Goal: Task Accomplishment & Management: Manage account settings

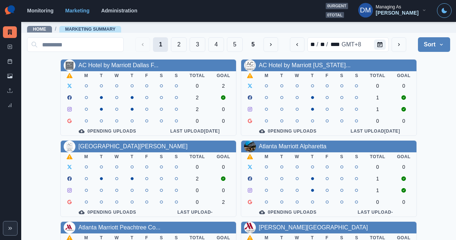
click at [168, 44] on button "1" at bounding box center [160, 44] width 15 height 15
click at [386, 41] on button "Calendar" at bounding box center [380, 45] width 12 height 10
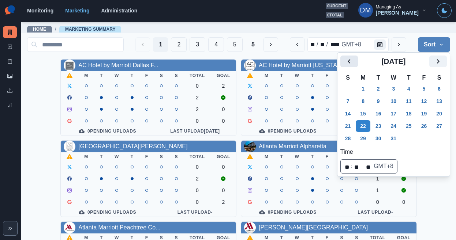
click at [345, 57] on icon "Previous" at bounding box center [349, 61] width 9 height 9
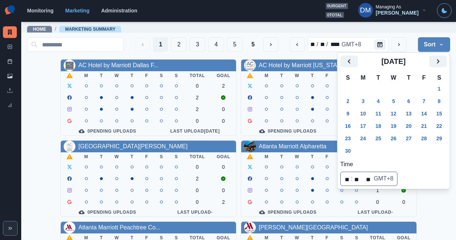
click at [132, 23] on div "Home / Marketing Summary" at bounding box center [238, 27] width 435 height 12
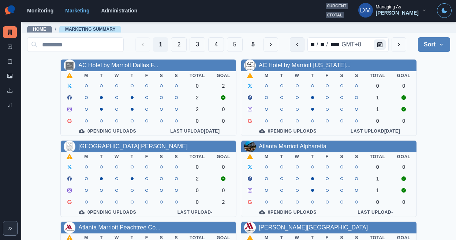
click at [300, 44] on icon "previous" at bounding box center [297, 45] width 6 height 6
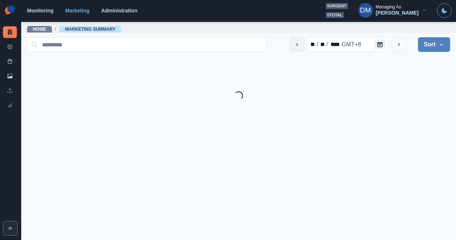
click at [300, 43] on icon "previous" at bounding box center [297, 45] width 6 height 6
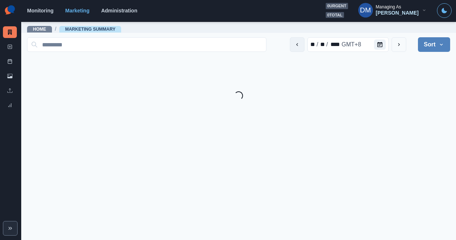
click at [300, 43] on icon "previous" at bounding box center [297, 45] width 6 height 6
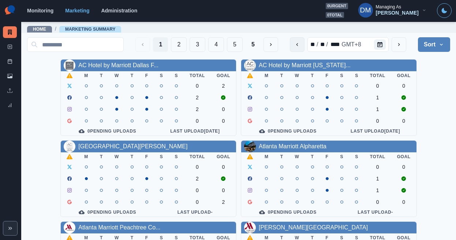
click at [300, 43] on icon "previous" at bounding box center [297, 45] width 6 height 6
click at [402, 44] on icon "next" at bounding box center [399, 45] width 6 height 6
click at [300, 43] on icon "previous" at bounding box center [297, 45] width 6 height 6
click at [406, 45] on button "next" at bounding box center [399, 44] width 15 height 15
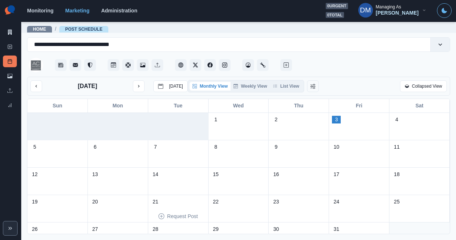
scroll to position [16, 0]
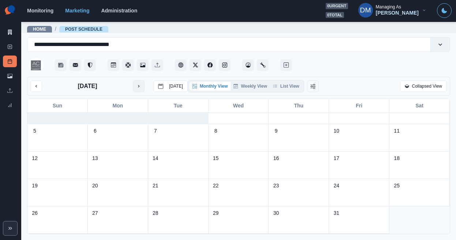
click at [136, 84] on icon "next month" at bounding box center [138, 86] width 5 height 5
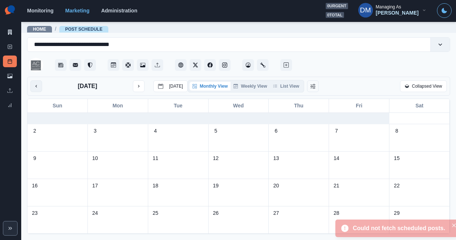
click at [33, 81] on button "previous month" at bounding box center [36, 87] width 12 height 12
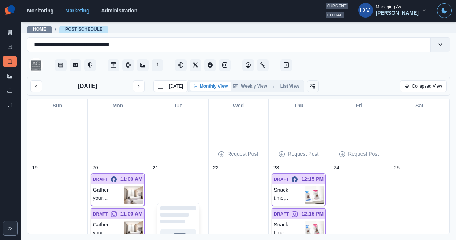
scroll to position [402, 0]
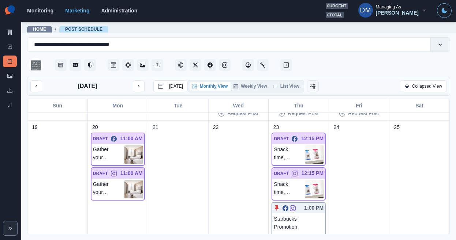
click at [133, 146] on img at bounding box center [133, 155] width 18 height 18
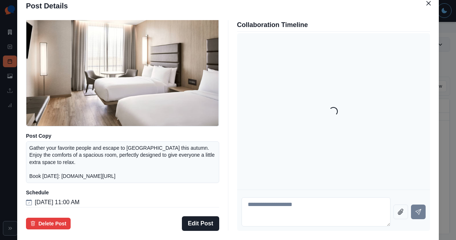
scroll to position [69, 0]
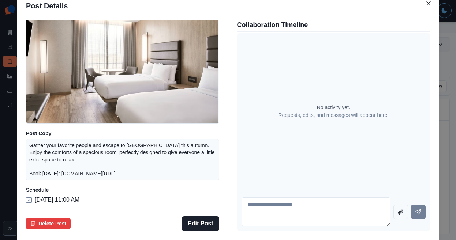
click at [50, 109] on div "Post Details Facebook Draft Media Post Copy Gather your favorite people and esc…" at bounding box center [228, 120] width 456 height 240
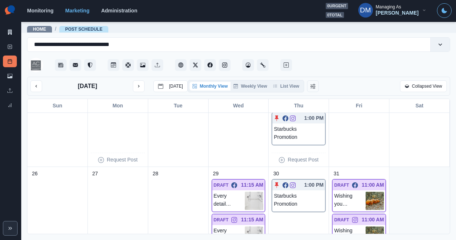
scroll to position [530, 0]
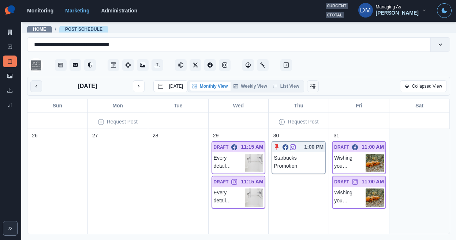
click at [34, 84] on icon "previous month" at bounding box center [36, 86] width 5 height 5
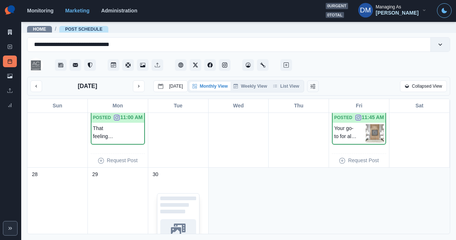
scroll to position [281, 0]
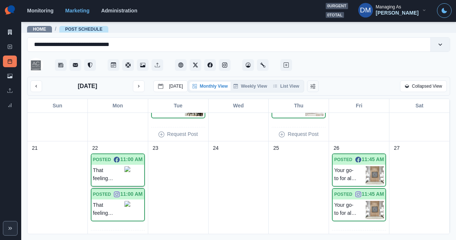
click at [130, 167] on img at bounding box center [127, 175] width 6 height 16
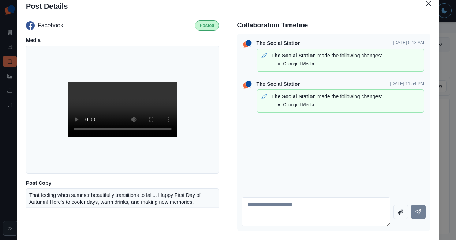
click at [51, 151] on div "Post Details Facebook Posted Media Post Copy That feeling when summer beautiful…" at bounding box center [228, 120] width 456 height 240
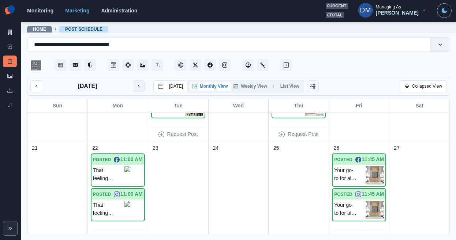
click at [133, 81] on button "next month" at bounding box center [139, 87] width 12 height 12
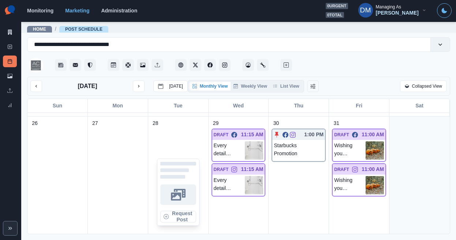
scroll to position [542, 0]
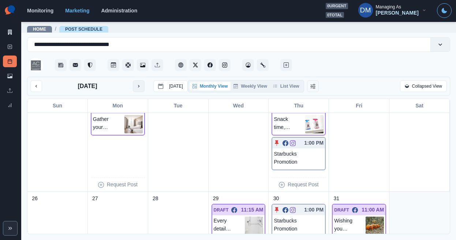
click at [133, 81] on button "next month" at bounding box center [139, 87] width 12 height 12
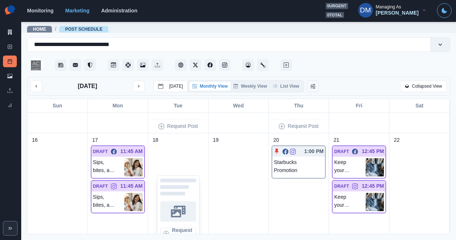
scroll to position [398, 0]
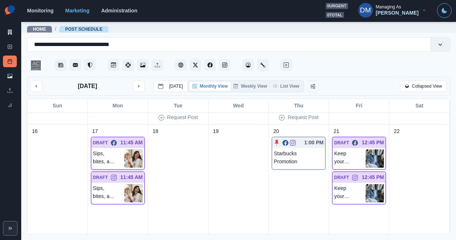
click at [131, 150] on img at bounding box center [133, 159] width 18 height 18
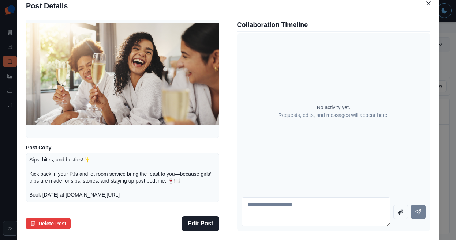
scroll to position [75, 0]
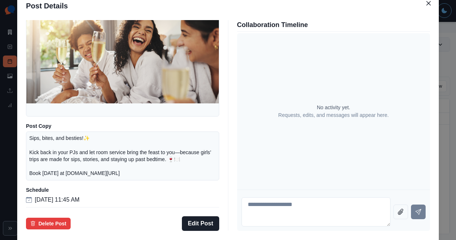
click at [48, 128] on div "Post Details Facebook Draft Media Post Copy Sips, bites, and besties!✨ Kick bac…" at bounding box center [228, 120] width 456 height 240
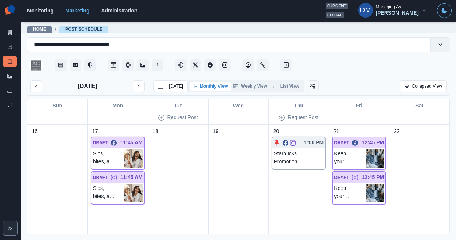
click at [373, 150] on img at bounding box center [375, 159] width 18 height 18
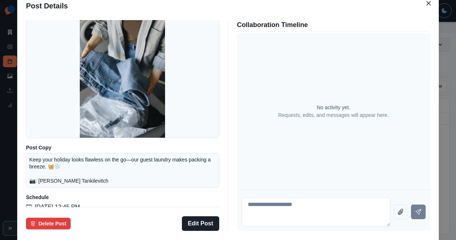
scroll to position [64, 0]
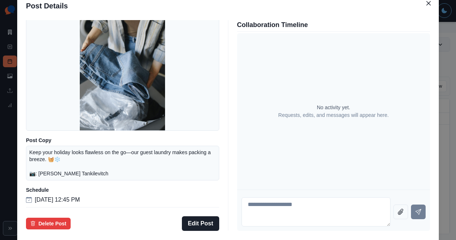
click at [34, 135] on div "Post Details Facebook Draft Media Post Copy Keep your holiday looks flawless on…" at bounding box center [228, 120] width 456 height 240
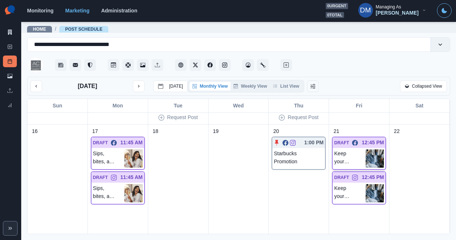
click at [377, 150] on img at bounding box center [375, 159] width 18 height 18
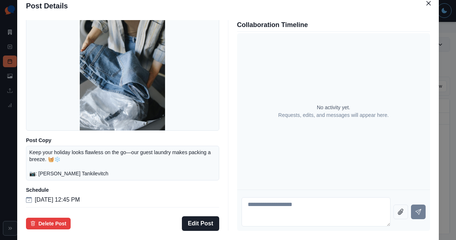
click at [54, 146] on div "Post Details Facebook Draft Media Post Copy Keep your holiday looks flawless on…" at bounding box center [228, 120] width 456 height 240
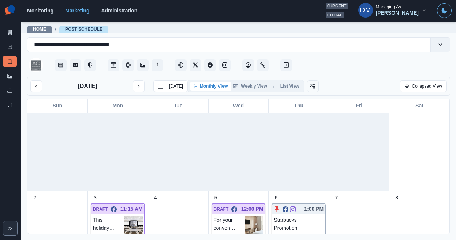
scroll to position [38, 0]
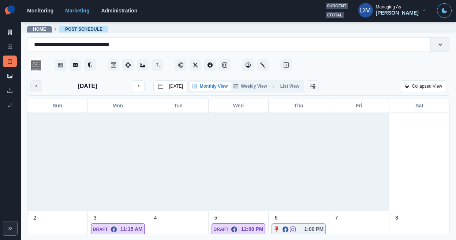
click at [34, 84] on icon "previous month" at bounding box center [36, 86] width 5 height 5
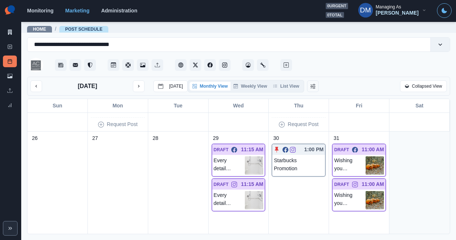
scroll to position [562, 0]
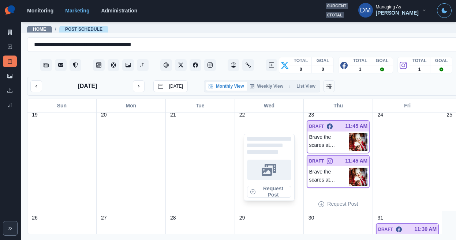
scroll to position [313, 0]
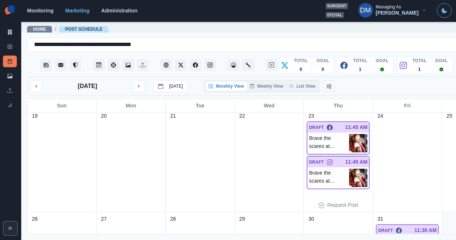
click at [349, 134] on img at bounding box center [358, 143] width 18 height 18
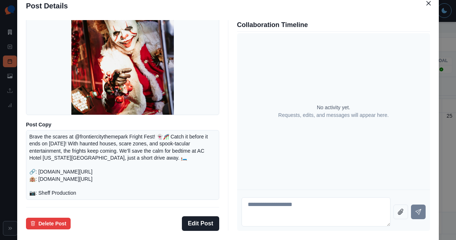
scroll to position [56, 0]
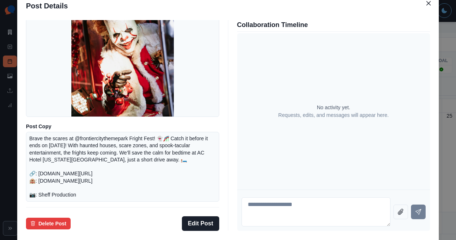
click at [49, 130] on div "Post Details Facebook Draft Media Post Copy Brave the scares at @frontiercityth…" at bounding box center [228, 120] width 456 height 240
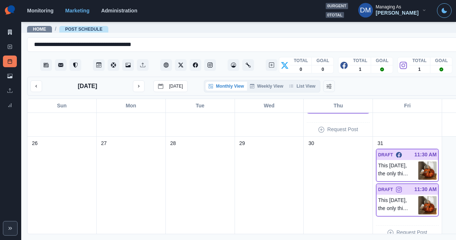
scroll to position [395, 0]
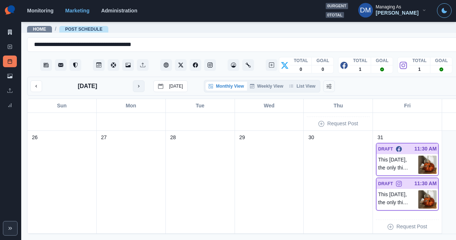
click at [136, 84] on icon "next month" at bounding box center [138, 86] width 5 height 5
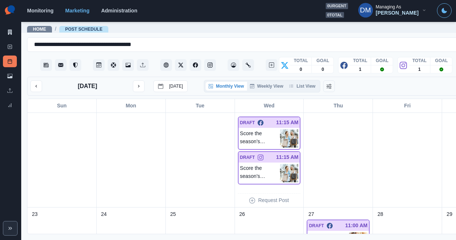
scroll to position [319, 0]
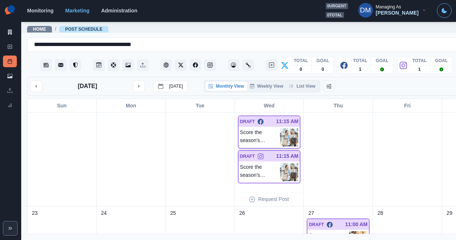
click at [280, 128] on img at bounding box center [289, 137] width 18 height 18
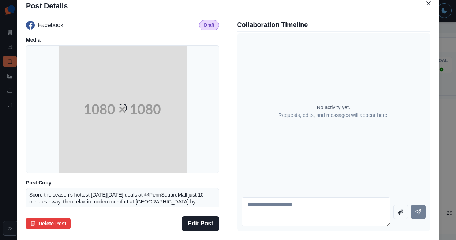
click at [435, 112] on div "Post Details Facebook Draft Media Loading... Post Copy Score the season’s hotte…" at bounding box center [228, 120] width 456 height 240
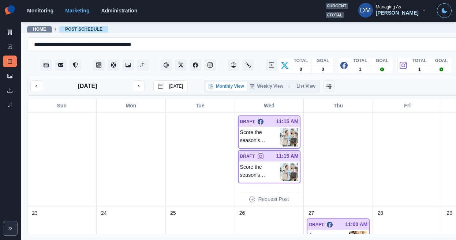
click at [280, 128] on img at bounding box center [289, 137] width 18 height 18
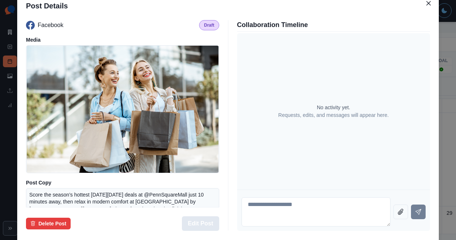
click at [205, 217] on button "Edit Post" at bounding box center [200, 224] width 37 height 15
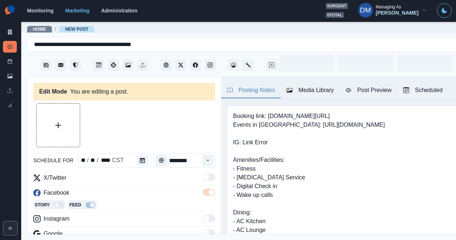
type input "********"
type textarea "**********"
